Goal: Task Accomplishment & Management: Use online tool/utility

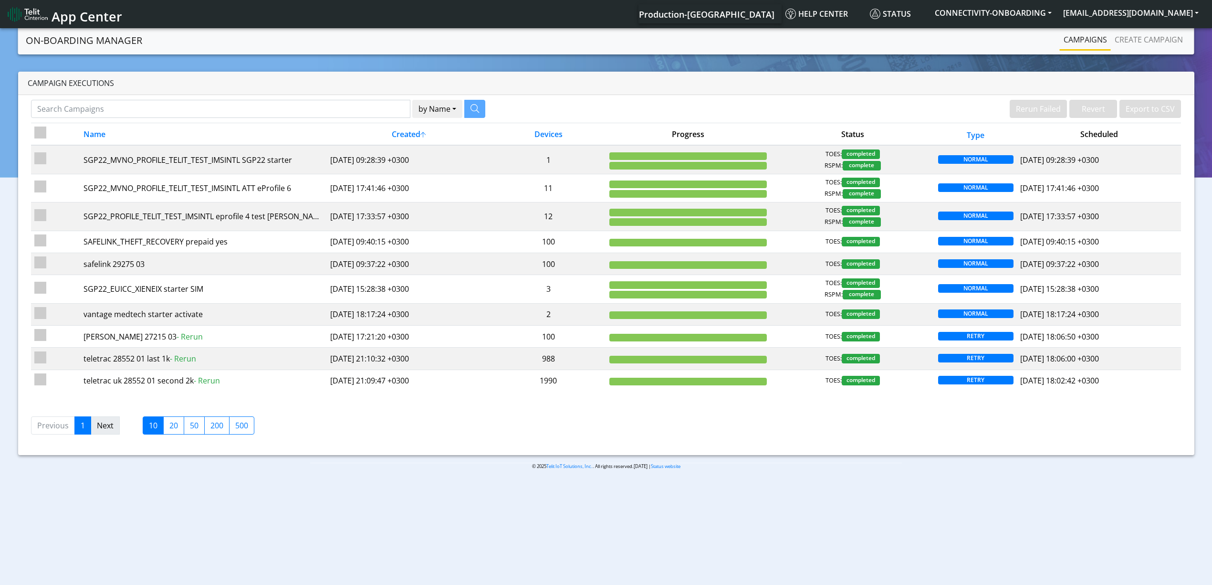
click at [98, 434] on link "Next" at bounding box center [105, 425] width 29 height 18
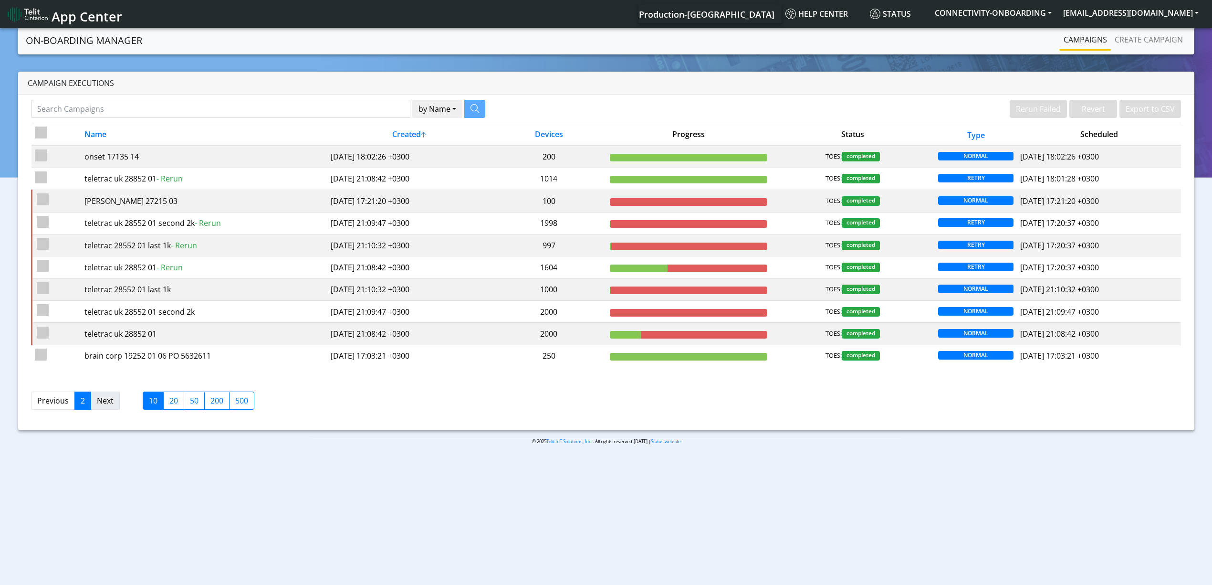
click at [107, 403] on link "Next" at bounding box center [105, 400] width 29 height 18
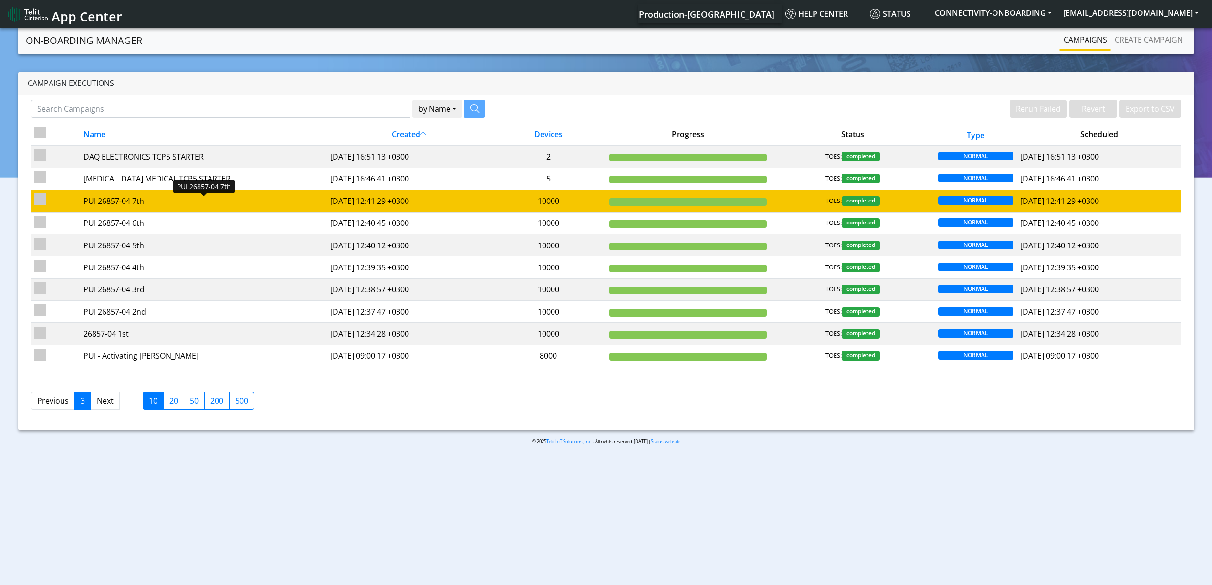
click at [165, 199] on div "PUI 26857-04 7th" at bounding box center [204, 200] width 240 height 11
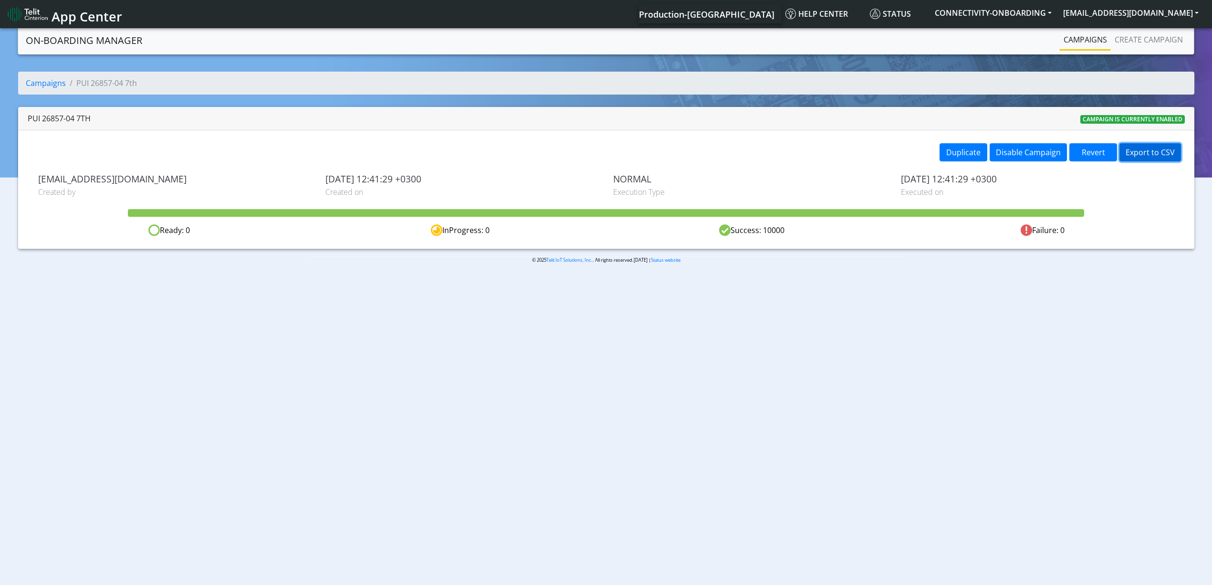
click at [916, 153] on button "Export to CSV" at bounding box center [1150, 152] width 62 height 18
click at [916, 44] on link "Campaigns" at bounding box center [1085, 39] width 51 height 19
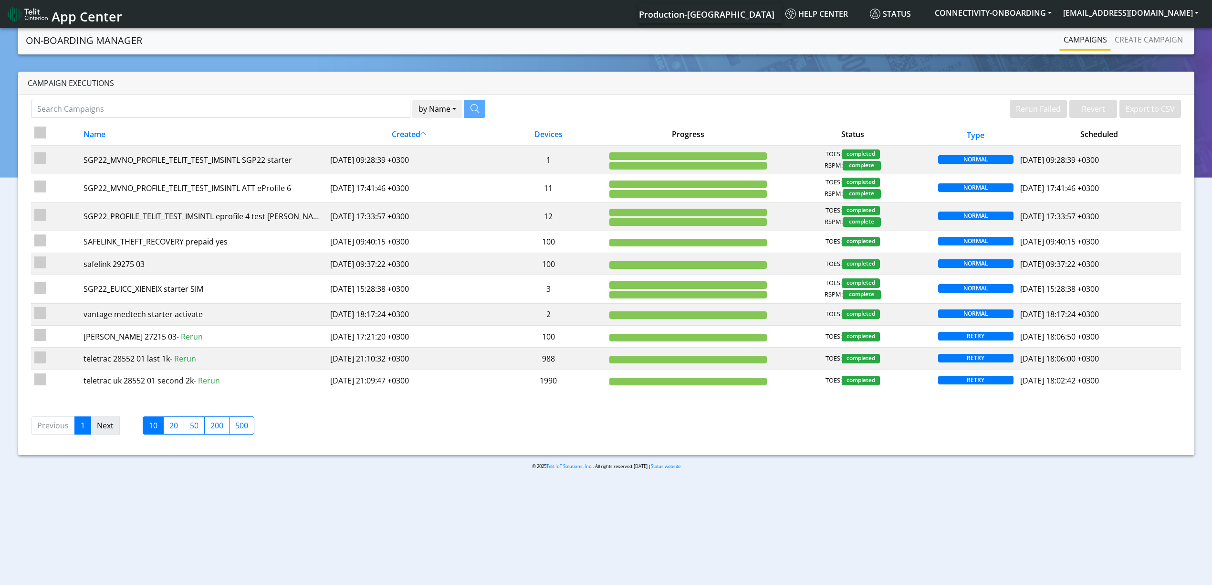
click at [102, 434] on link "Next" at bounding box center [105, 425] width 29 height 18
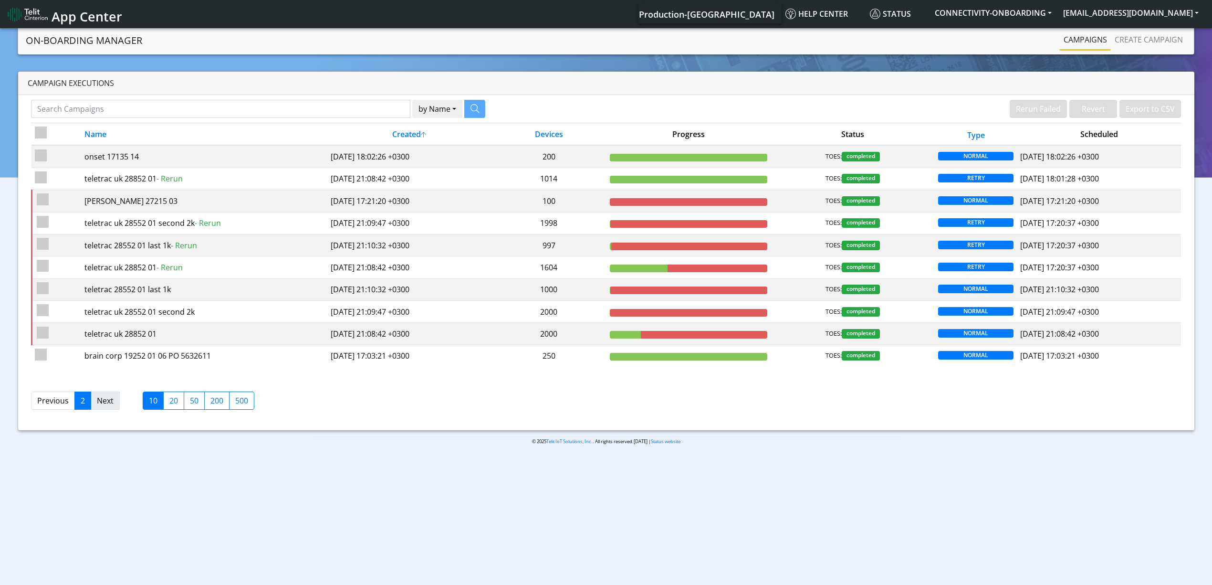
click at [115, 402] on link "Next" at bounding box center [105, 400] width 29 height 18
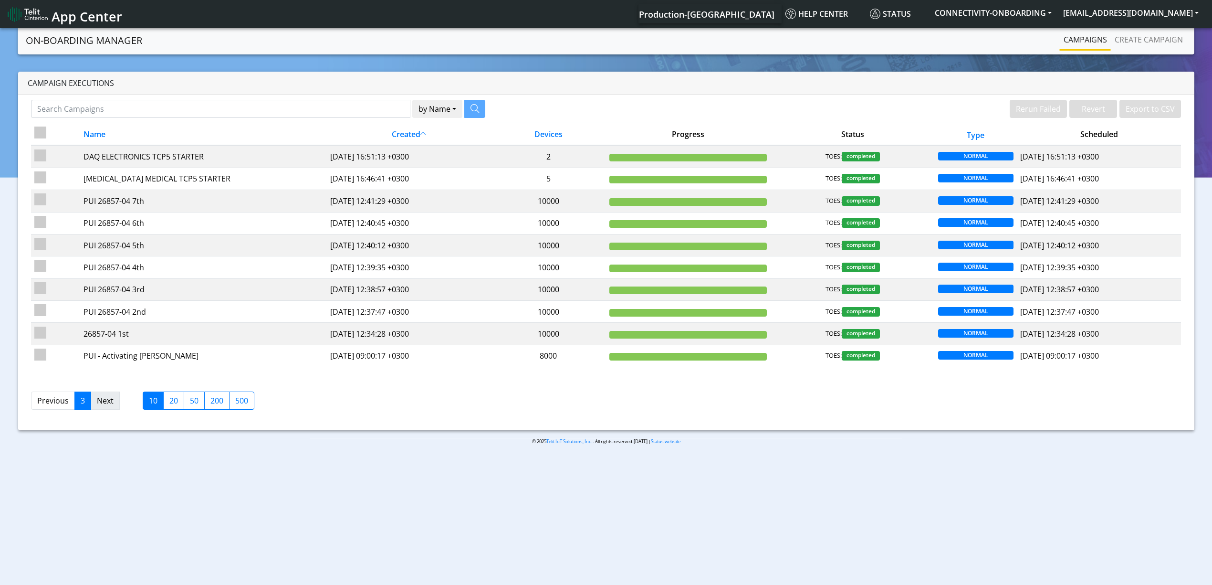
click at [109, 401] on link "Next" at bounding box center [105, 400] width 29 height 18
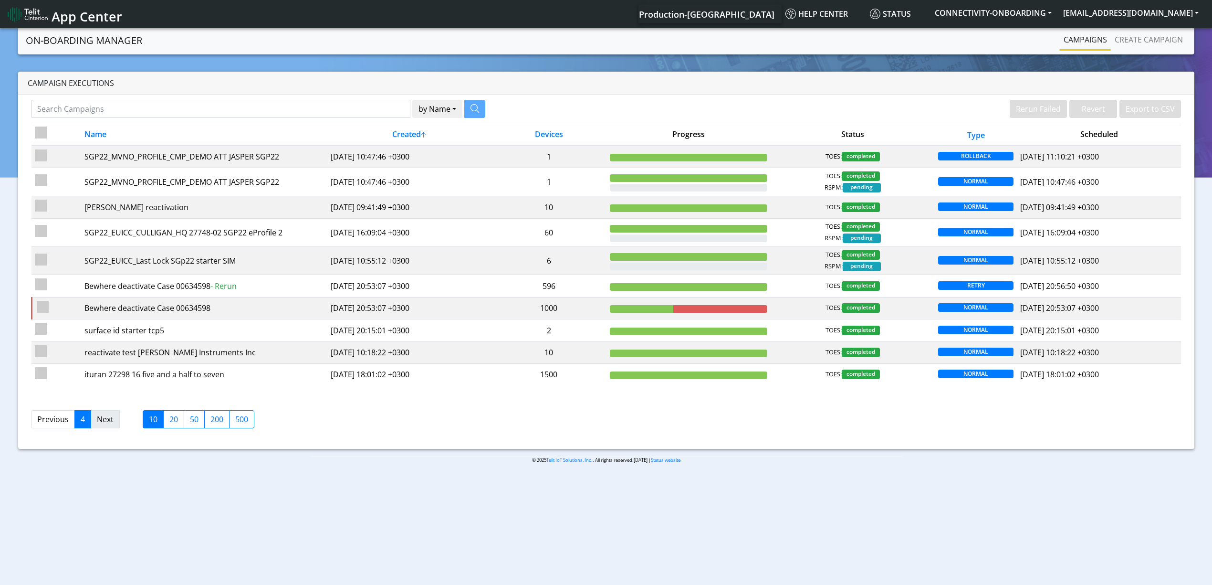
click at [107, 422] on link "Next" at bounding box center [105, 419] width 29 height 18
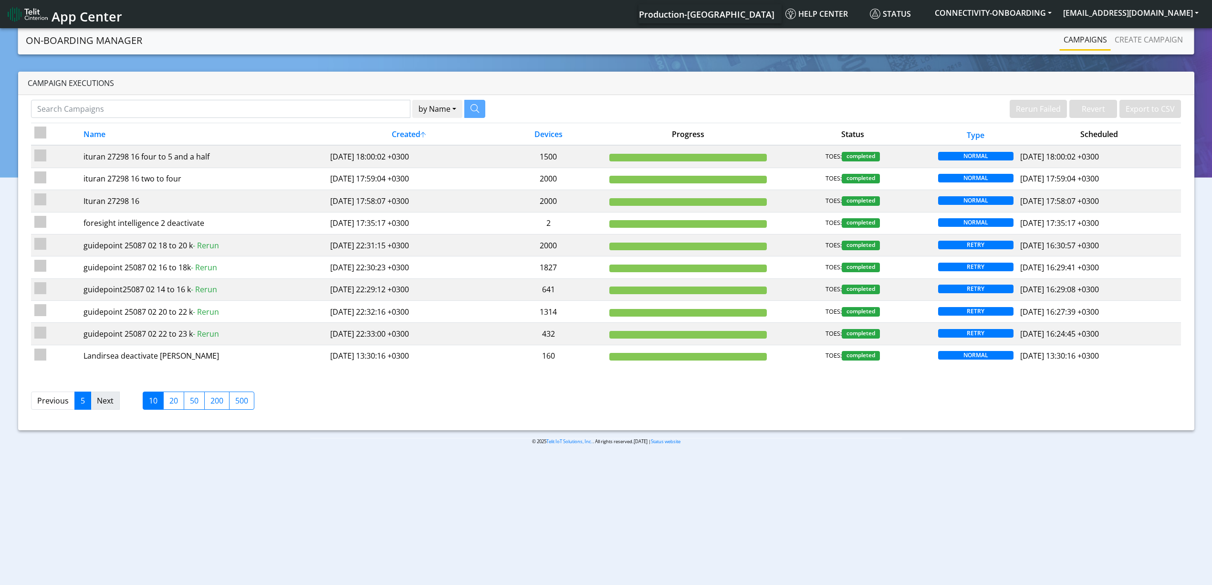
click at [107, 407] on link "Next" at bounding box center [105, 400] width 29 height 18
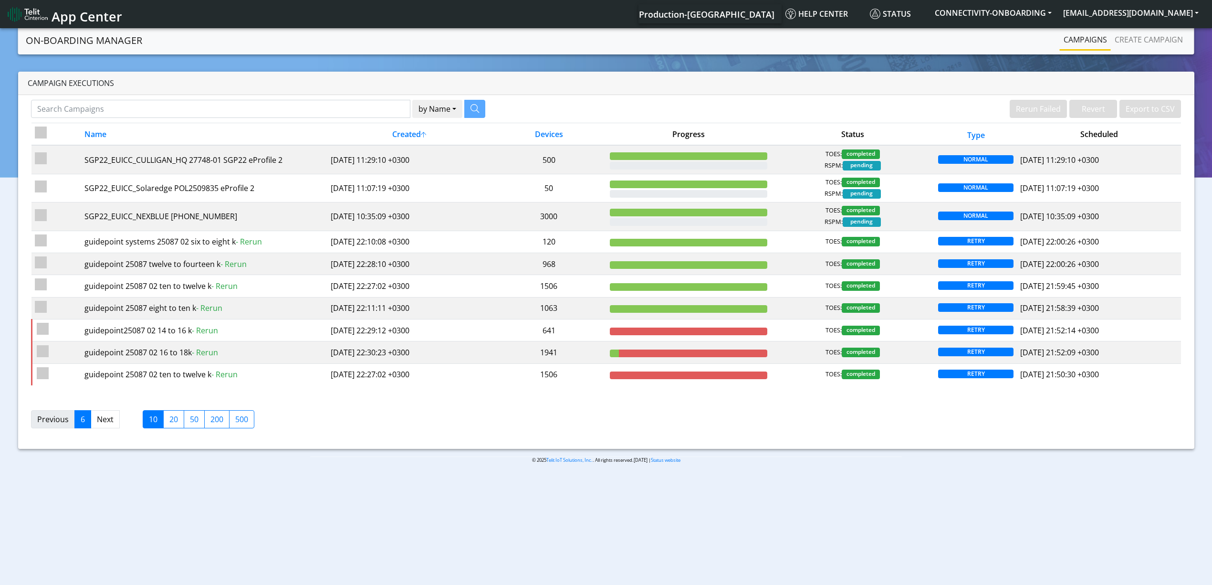
click at [39, 421] on link "Previous" at bounding box center [53, 419] width 44 height 18
click at [52, 424] on link "Previous" at bounding box center [53, 419] width 44 height 18
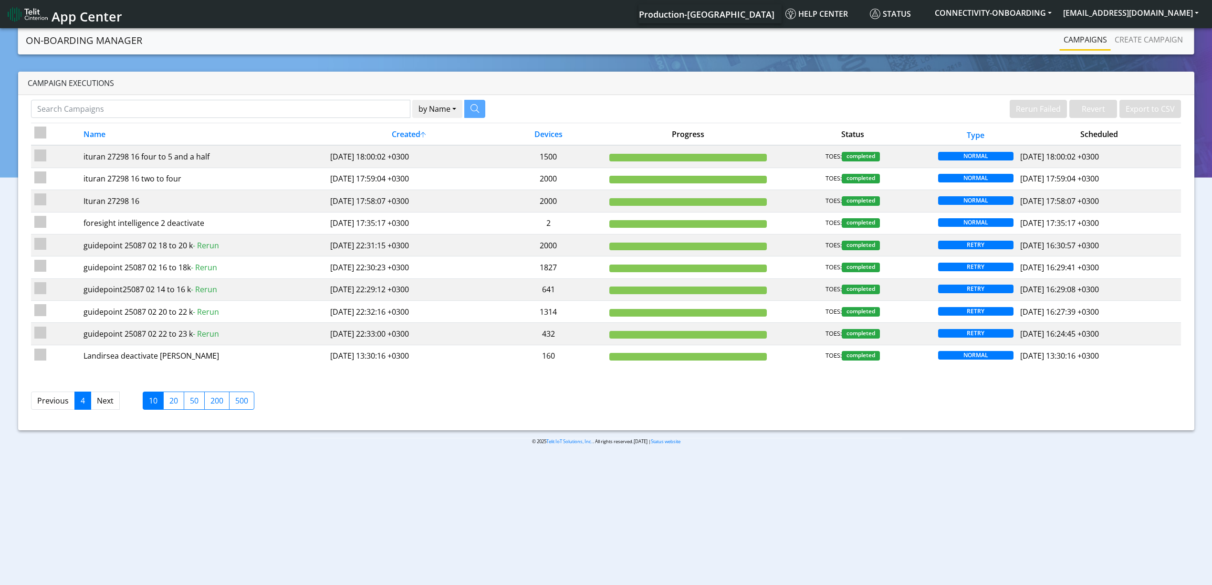
click at [52, 424] on div "by Name Name [PERSON_NAME] Failed Revert Export to CSV Name Created Devices Pro…" at bounding box center [606, 262] width 1176 height 335
click at [55, 404] on link "Previous" at bounding box center [53, 400] width 44 height 18
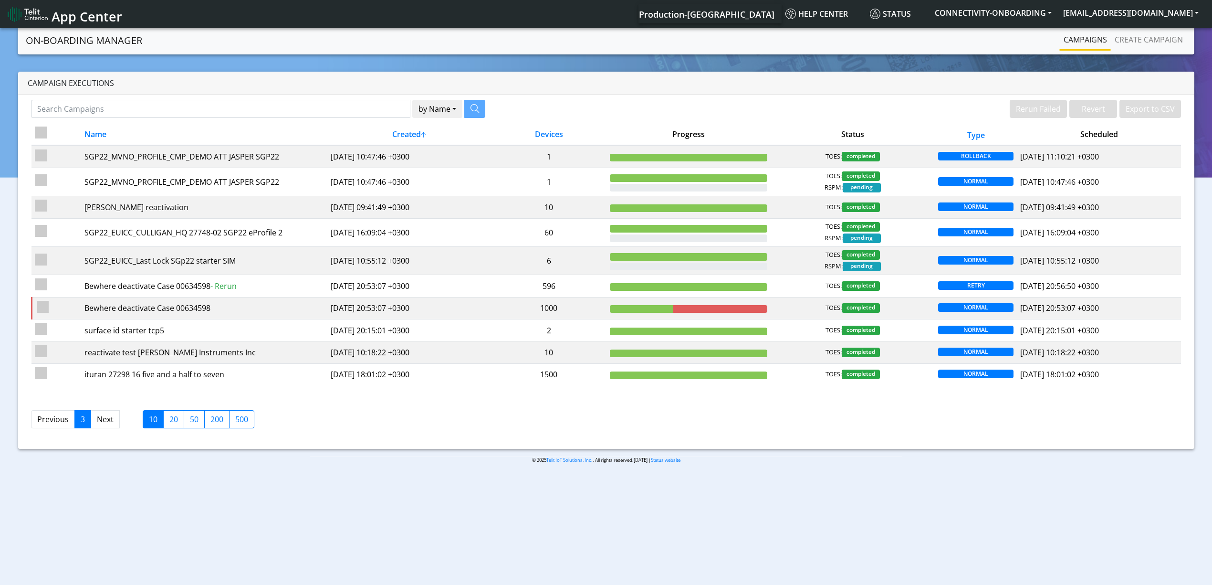
click at [55, 404] on div "by Name Name [PERSON_NAME] Failed Revert Export to CSV Name Created Devices Pro…" at bounding box center [606, 272] width 1176 height 354
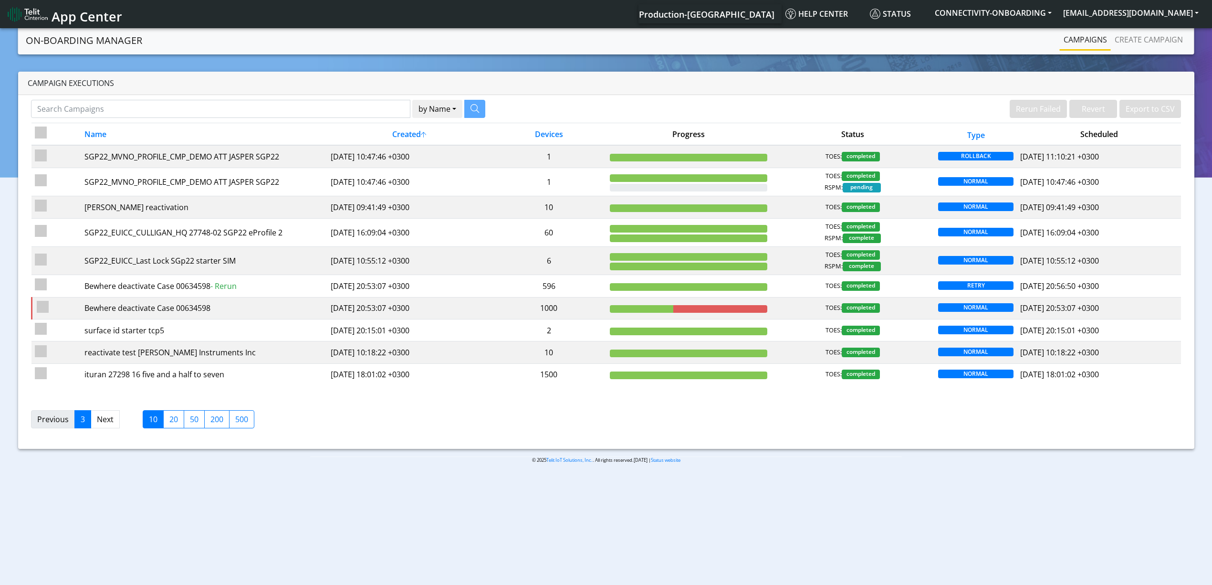
click at [63, 423] on link "Previous" at bounding box center [53, 419] width 44 height 18
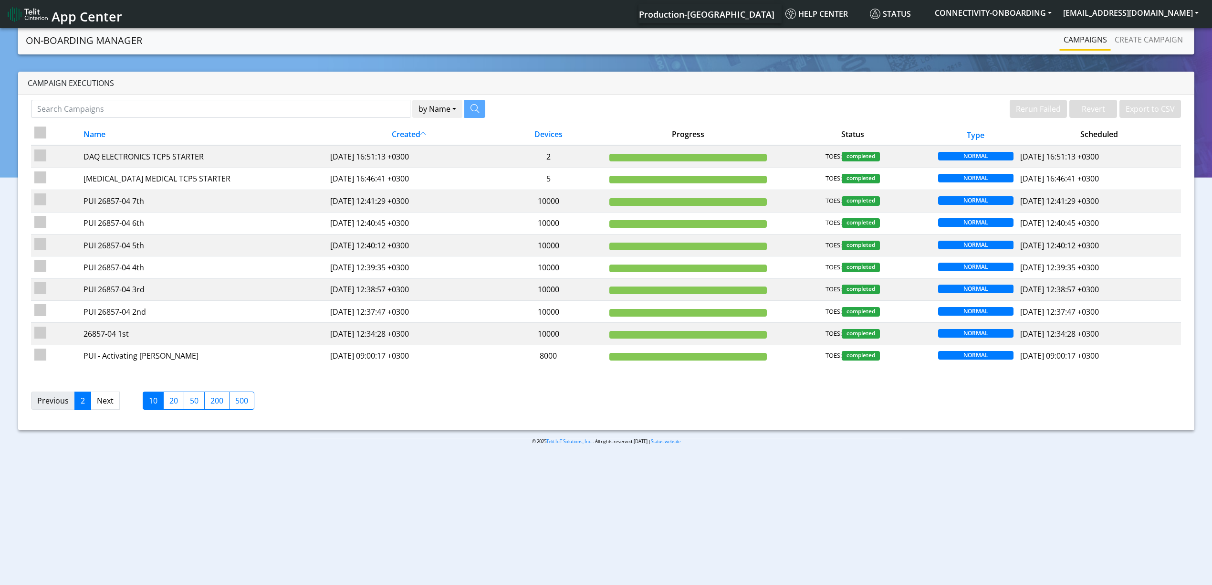
click at [58, 407] on link "Previous" at bounding box center [53, 400] width 44 height 18
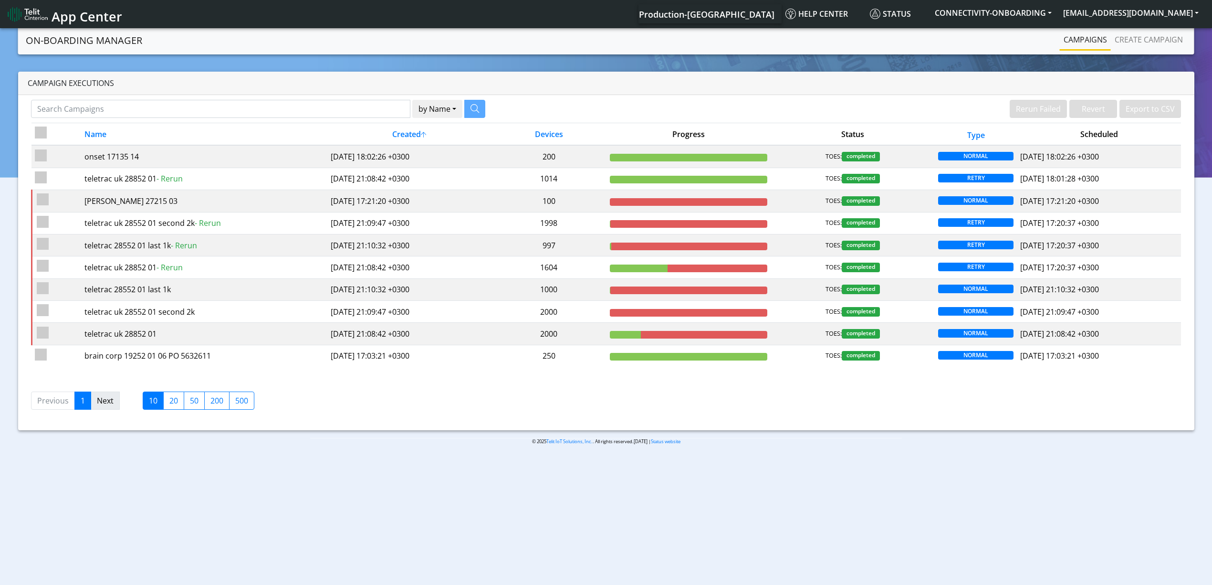
click at [97, 408] on link "Next" at bounding box center [105, 400] width 29 height 18
click at [108, 409] on link "Next" at bounding box center [105, 400] width 29 height 18
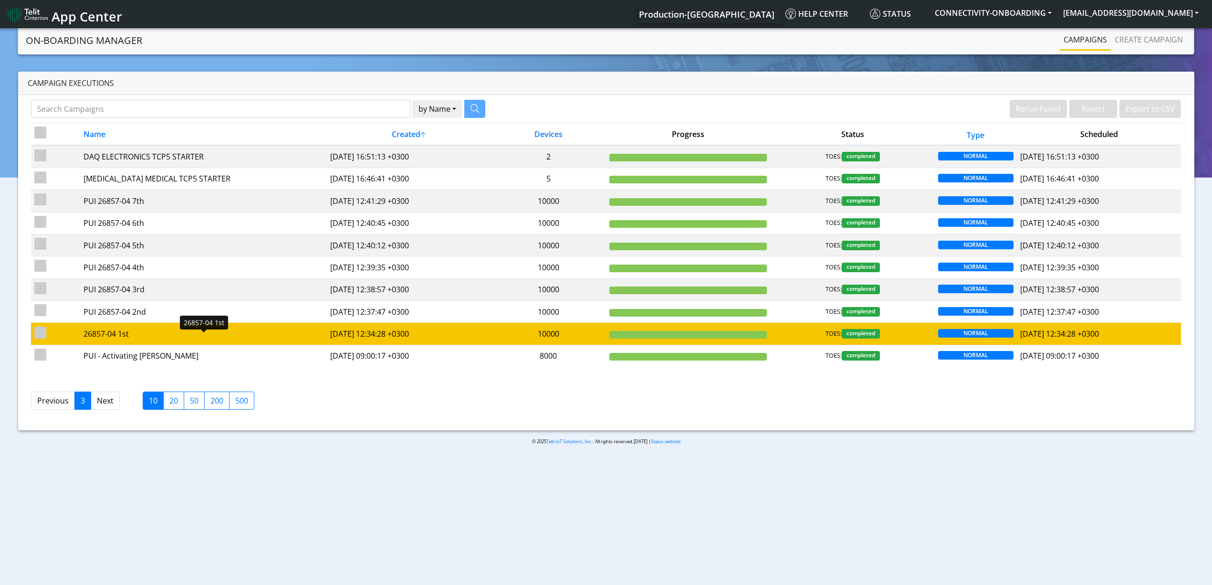
click at [150, 335] on div "26857-04 1st" at bounding box center [204, 333] width 240 height 11
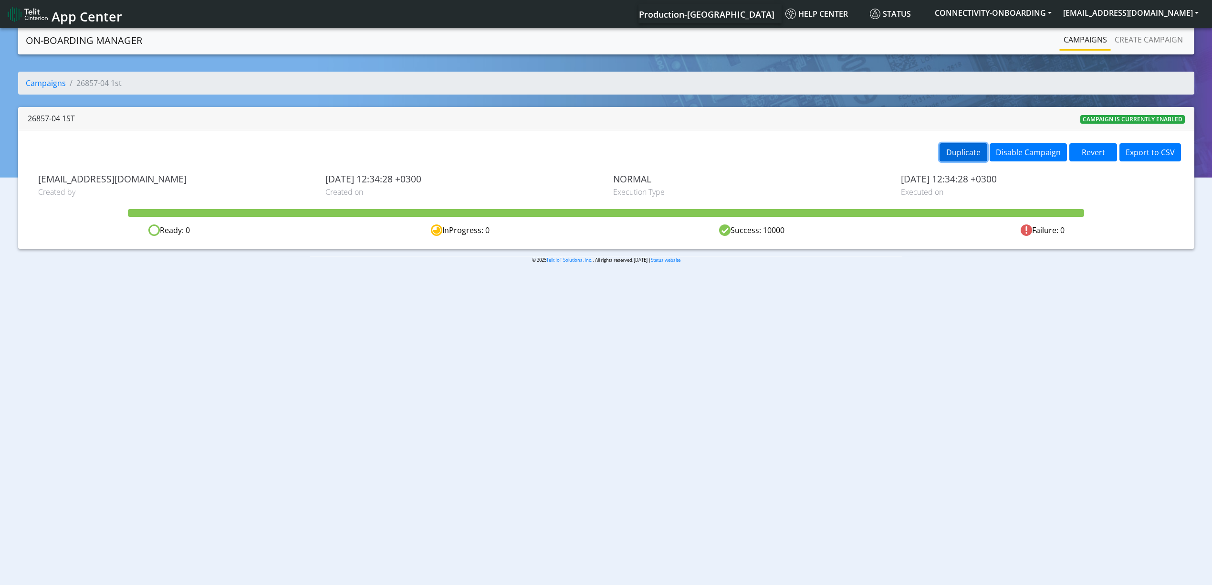
click at [916, 155] on button "Duplicate" at bounding box center [964, 152] width 48 height 18
